Goal: Complete application form: Complete application form

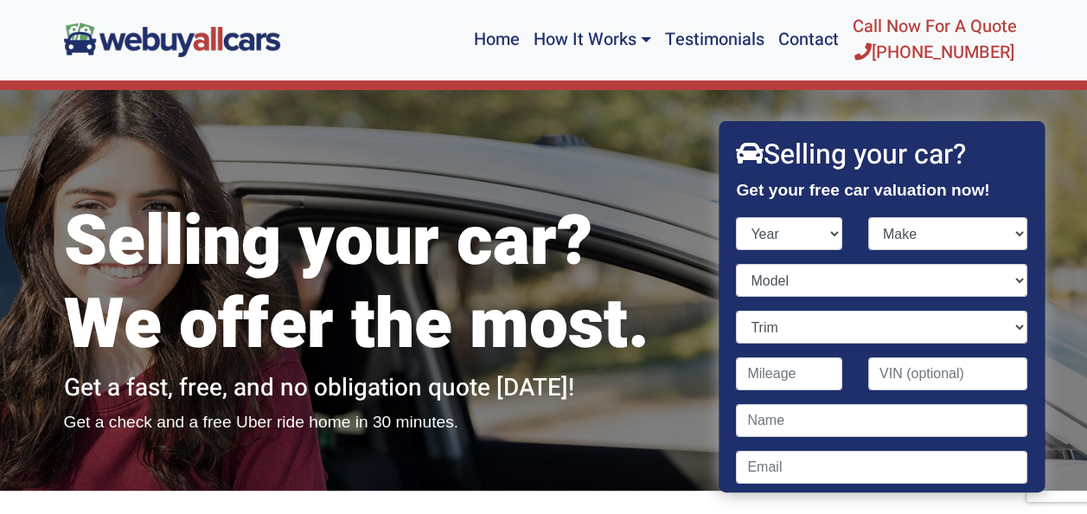
select select "2012"
click at [737, 217] on select "Year [DATE] 2024 2023 2022 2021 2020 2019 2018 2017 2016 2015 2014 2013 2012 20…" at bounding box center [790, 233] width 106 height 33
click at [888, 232] on select "Make" at bounding box center [947, 233] width 159 height 33
select select "Hyundai"
click at [868, 217] on select "Make Acura Aston [PERSON_NAME] Audi Bentley BMW Buick Cadillac Chevrolet Chrysl…" at bounding box center [947, 233] width 159 height 33
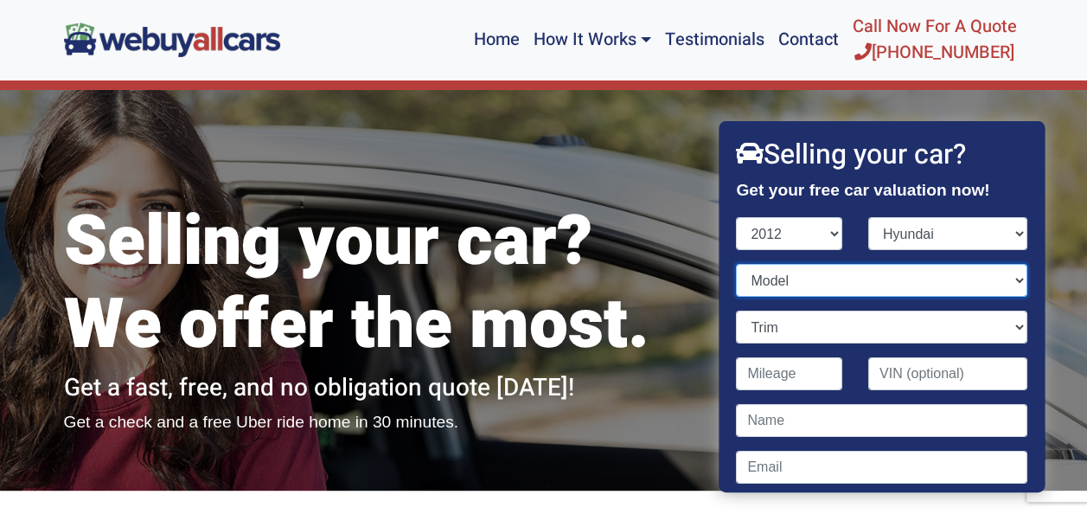
click at [814, 279] on select "Model" at bounding box center [882, 280] width 291 height 33
select select "[MEDICAL_DATA]"
click at [737, 264] on select "Model Accent Azera Elantra Elantra Touring Equus Genesis Genesis Coupe Santa Fe…" at bounding box center [882, 280] width 291 height 33
click at [823, 330] on select "Trim GLS 4dr Sedan (2.4L 4cyl) GLS PZEV 4dr Sedan (2.4L 4cyl) Limited 4dr Sedan…" at bounding box center [882, 327] width 291 height 33
select select "GLS 4dr Sedan (2.4L 4cyl)"
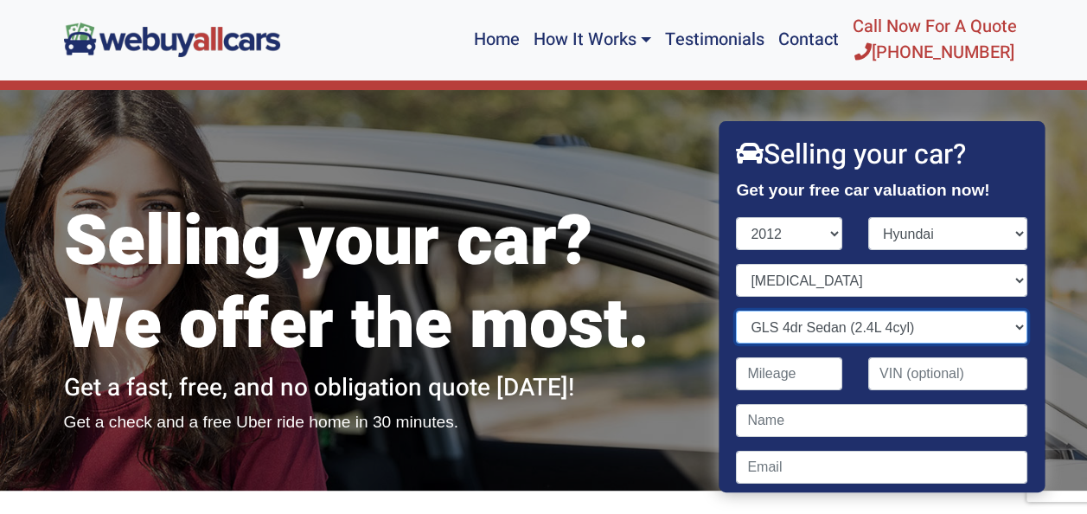
click at [737, 311] on select "Trim GLS 4dr Sedan (2.4L 4cyl) GLS PZEV 4dr Sedan (2.4L 4cyl) Limited 4dr Sedan…" at bounding box center [882, 327] width 291 height 33
click at [753, 378] on input "Contact form" at bounding box center [790, 373] width 106 height 33
type input "211,000"
click at [897, 368] on input "Contact form" at bounding box center [947, 373] width 159 height 33
click at [903, 377] on input "Contact form" at bounding box center [947, 373] width 159 height 33
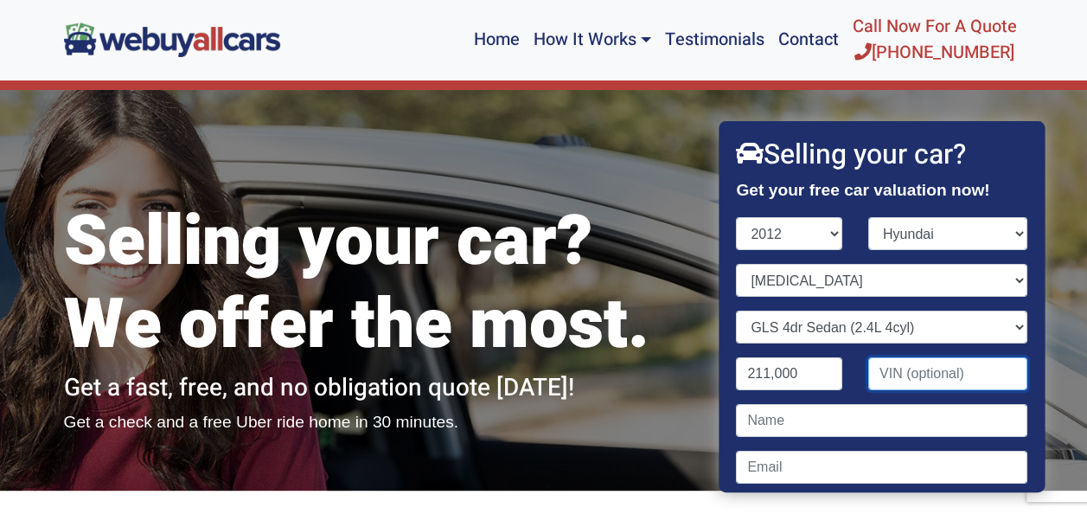
paste input "[US_VEHICLE_IDENTIFICATION_NUMBER]"
type input "[US_VEHICLE_IDENTIFICATION_NUMBER]"
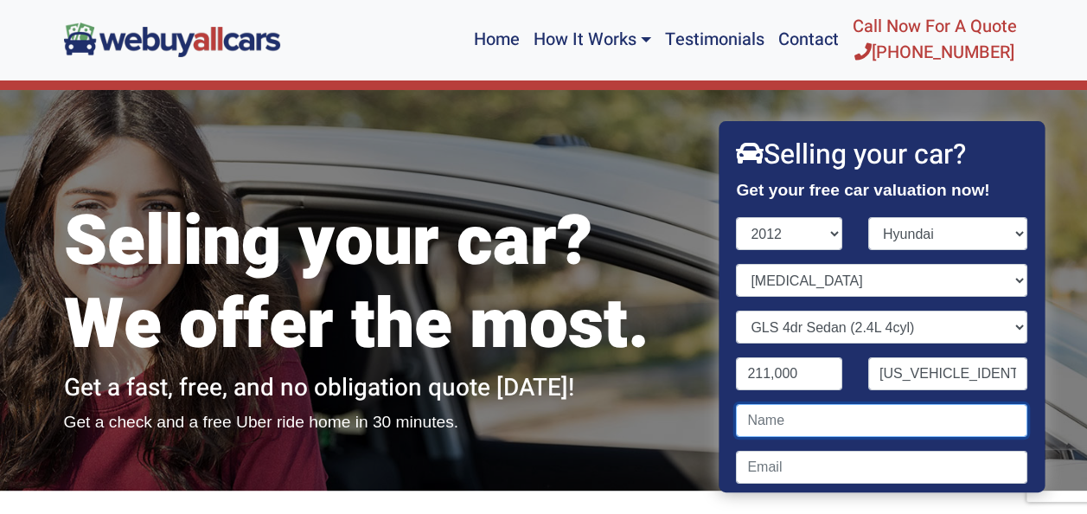
click at [887, 420] on input "Contact form" at bounding box center [882, 420] width 291 height 33
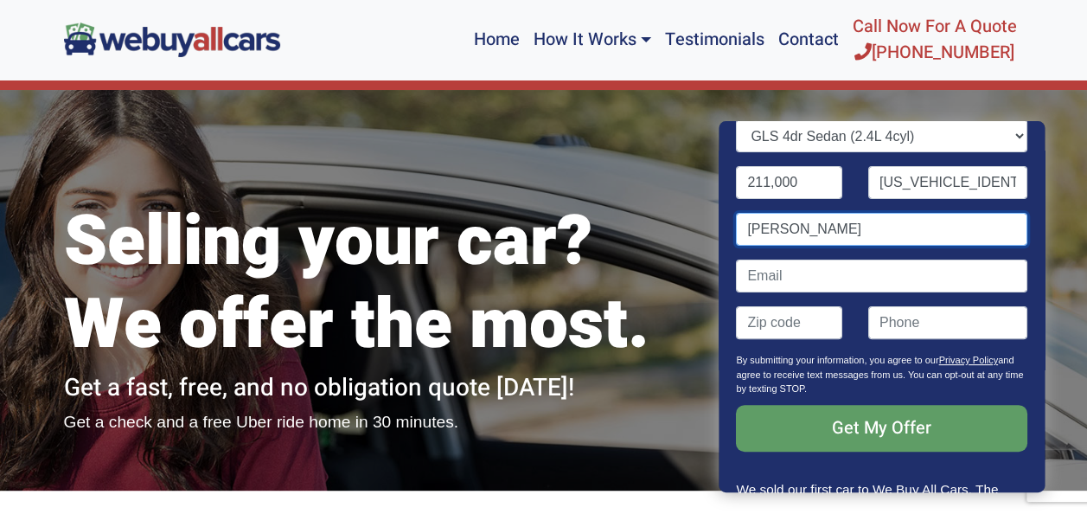
type input "[PERSON_NAME]"
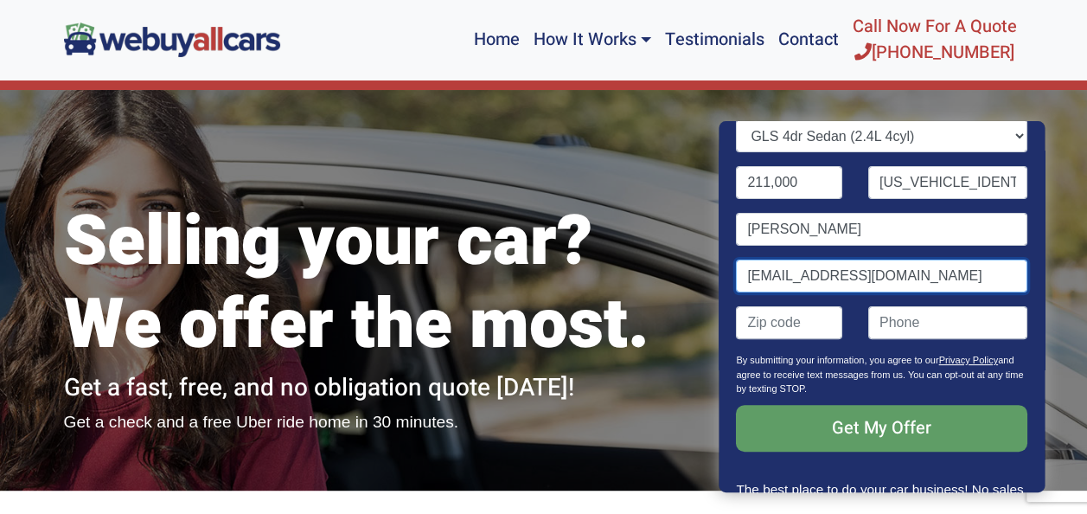
type input "[EMAIL_ADDRESS][DOMAIN_NAME]"
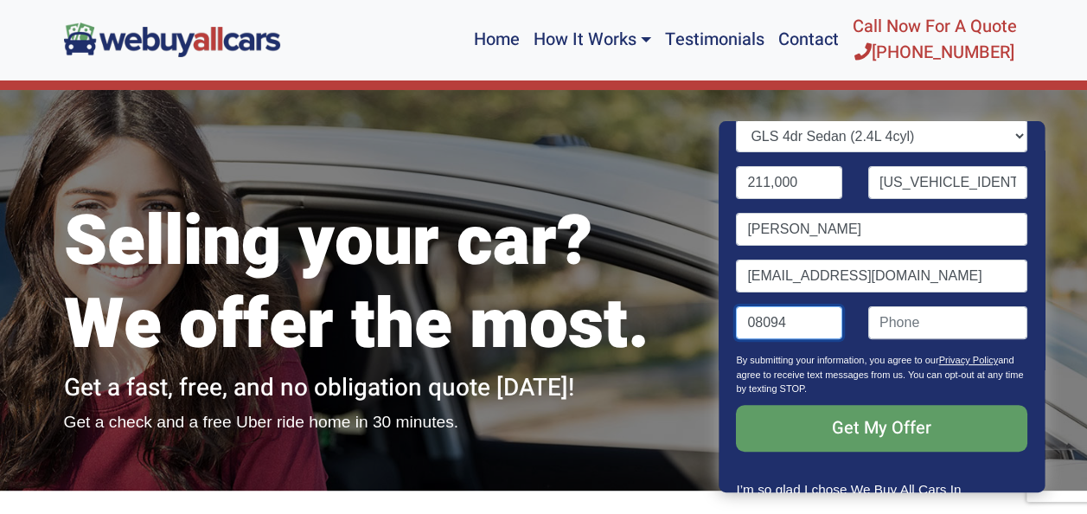
type input "08094"
type input "("
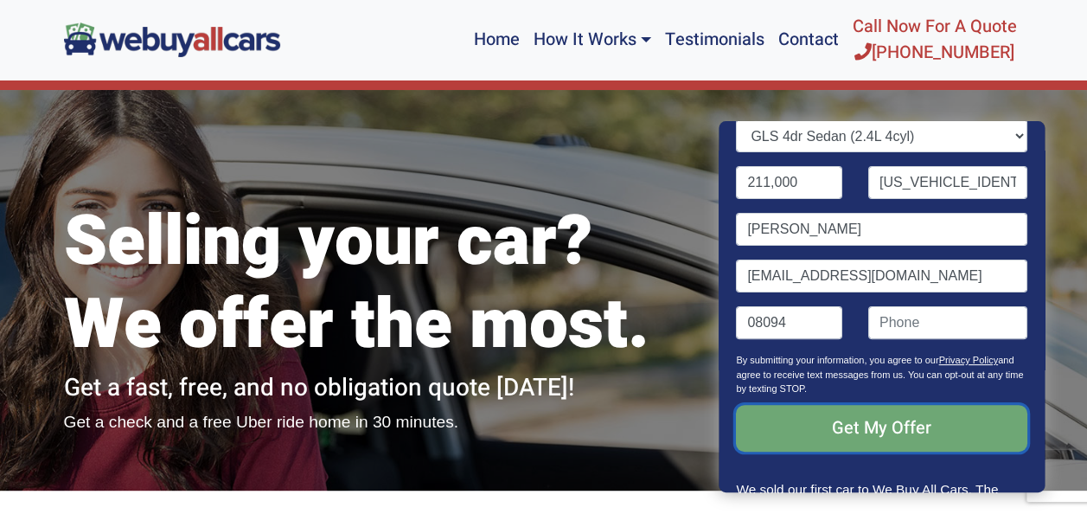
click at [854, 423] on input "Get My Offer" at bounding box center [882, 428] width 291 height 47
